Goal: Navigation & Orientation: Find specific page/section

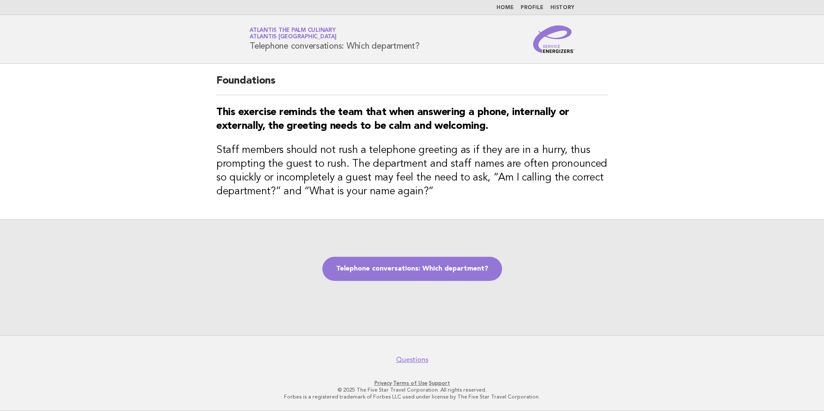
click at [282, 28] on link "Atlantis The Palm Culinary Atlantis Dubai" at bounding box center [293, 34] width 87 height 12
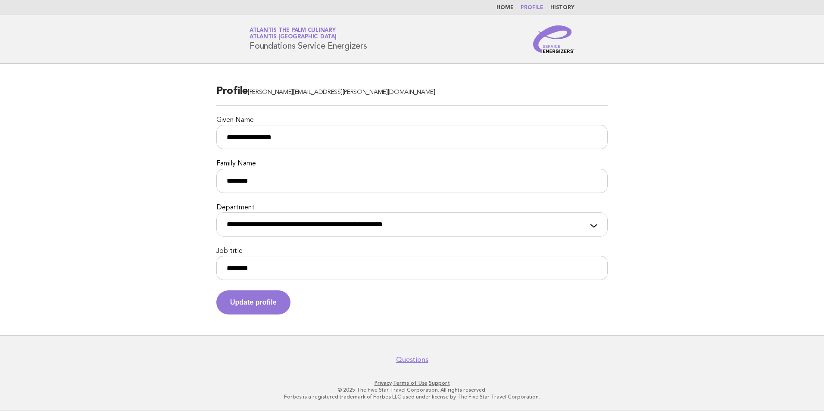
click at [560, 44] on img at bounding box center [553, 39] width 41 height 28
click at [505, 7] on link "Home" at bounding box center [505, 7] width 17 height 5
